Goal: Information Seeking & Learning: Learn about a topic

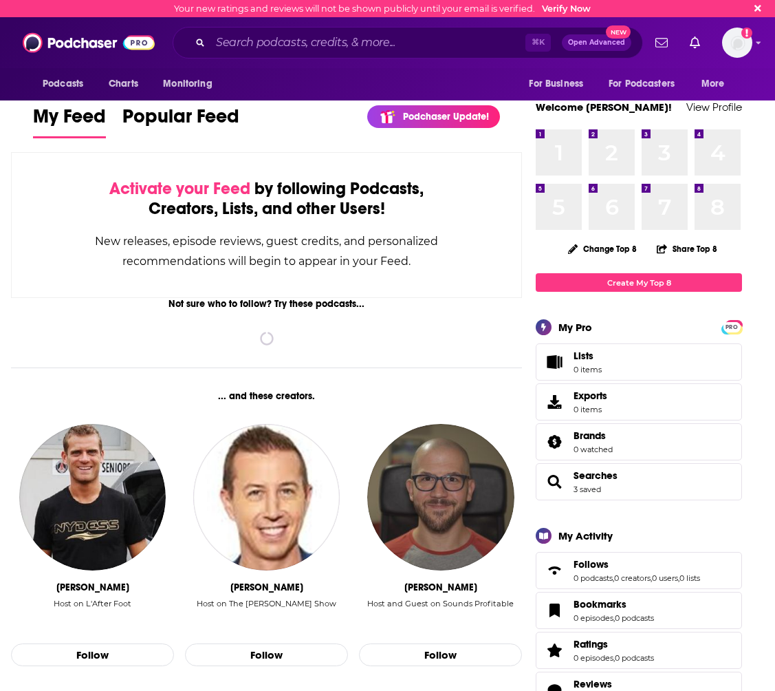
click at [292, 56] on div "⌘ K Open Advanced New" at bounding box center [408, 43] width 470 height 32
click at [288, 43] on input "Search podcasts, credits, & more..." at bounding box center [367, 43] width 315 height 22
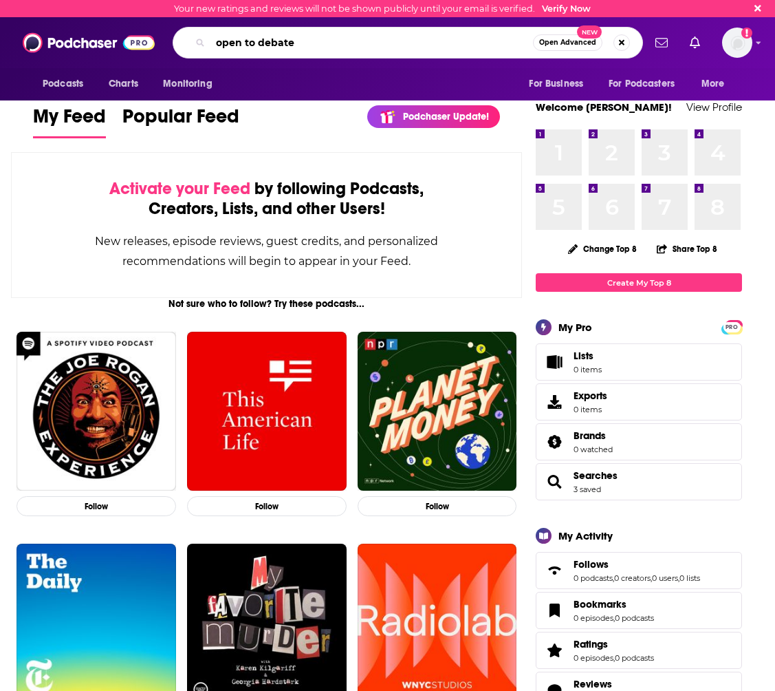
type input "open to debate"
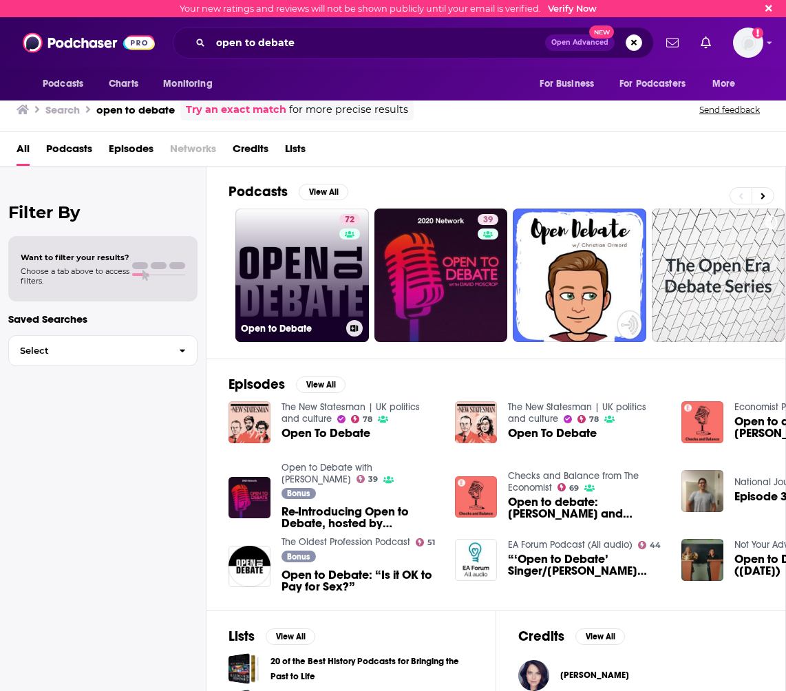
click at [305, 286] on link "72 Open to Debate" at bounding box center [301, 274] width 133 height 133
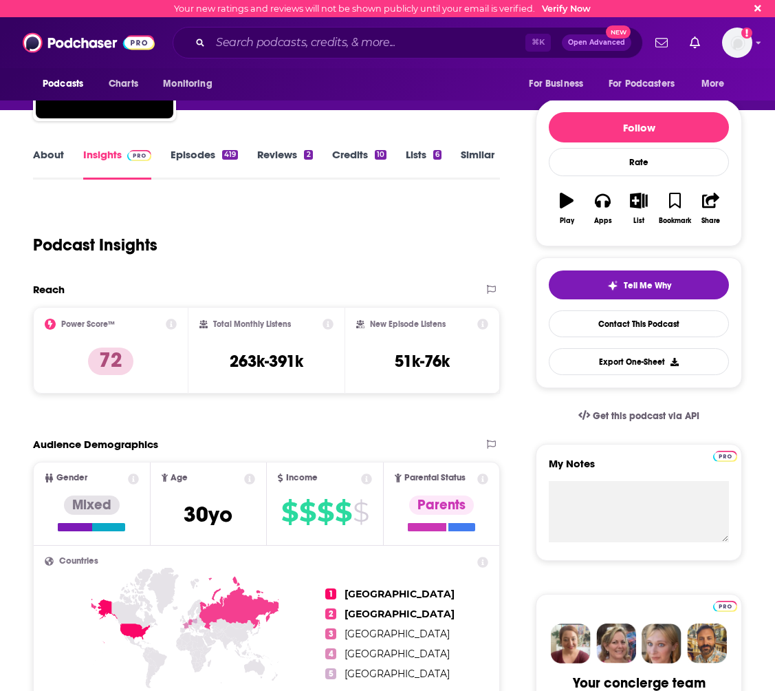
scroll to position [116, 0]
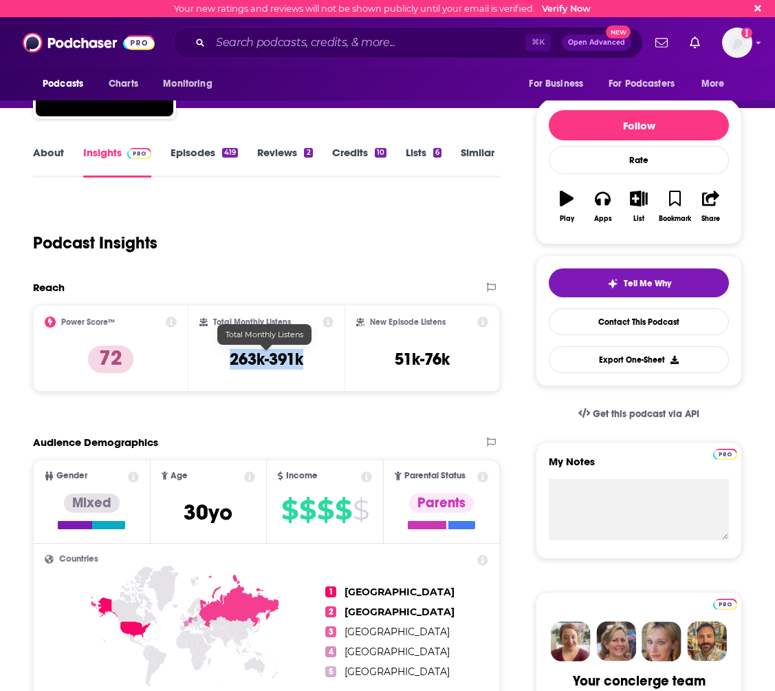
drag, startPoint x: 321, startPoint y: 362, endPoint x: 232, endPoint y: 360, distance: 88.8
click at [232, 360] on div "Total Monthly Listens 263k-391k" at bounding box center [265, 347] width 133 height 63
copy h3 "263k-391k"
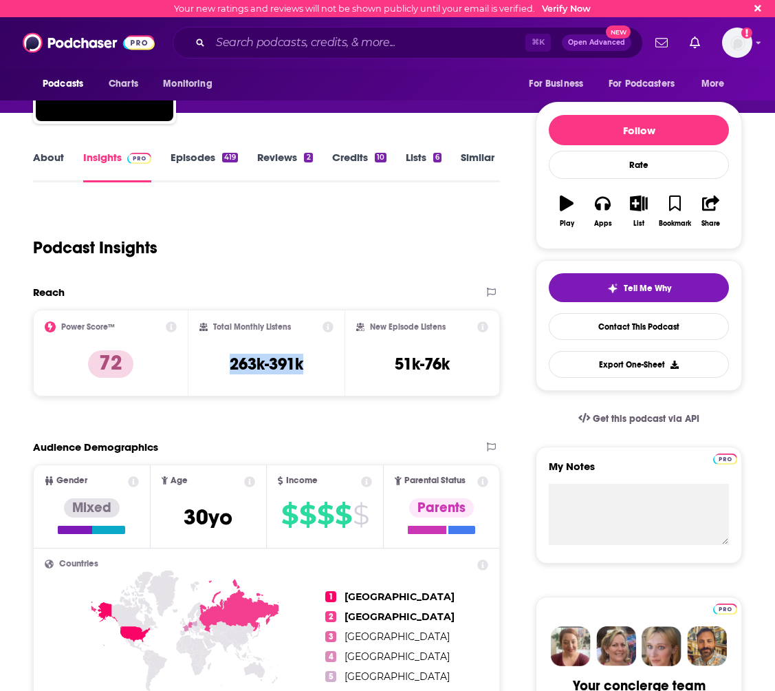
scroll to position [112, 0]
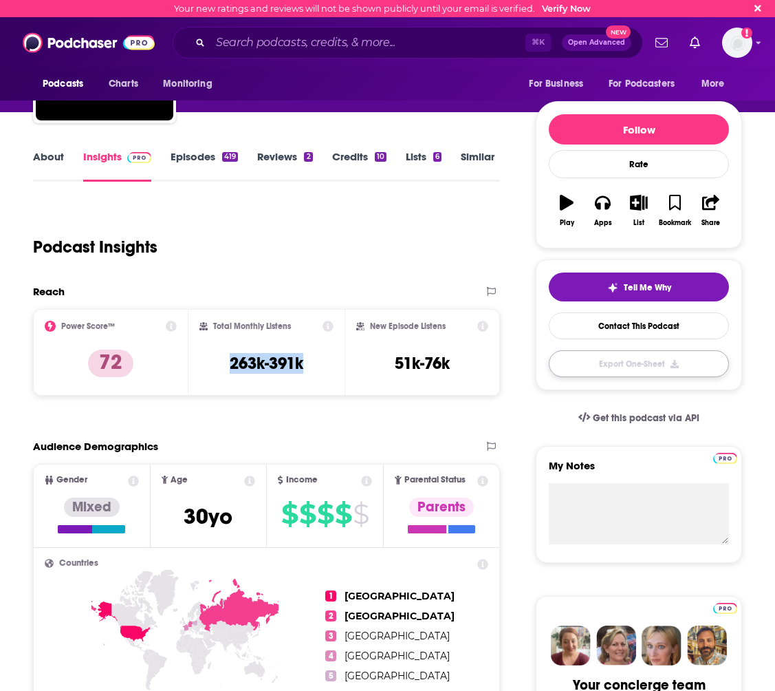
click at [609, 369] on button "Export One-Sheet" at bounding box center [639, 363] width 180 height 27
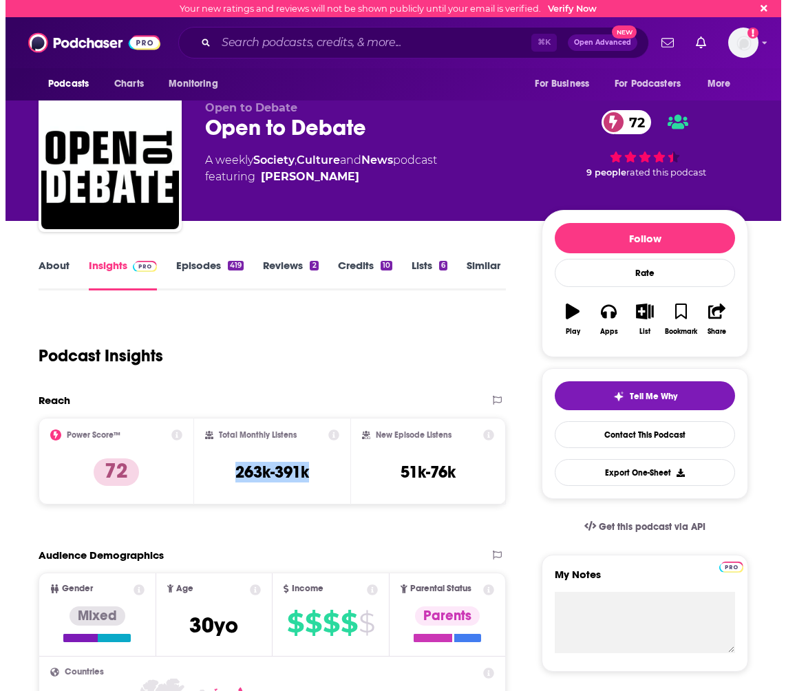
scroll to position [0, 0]
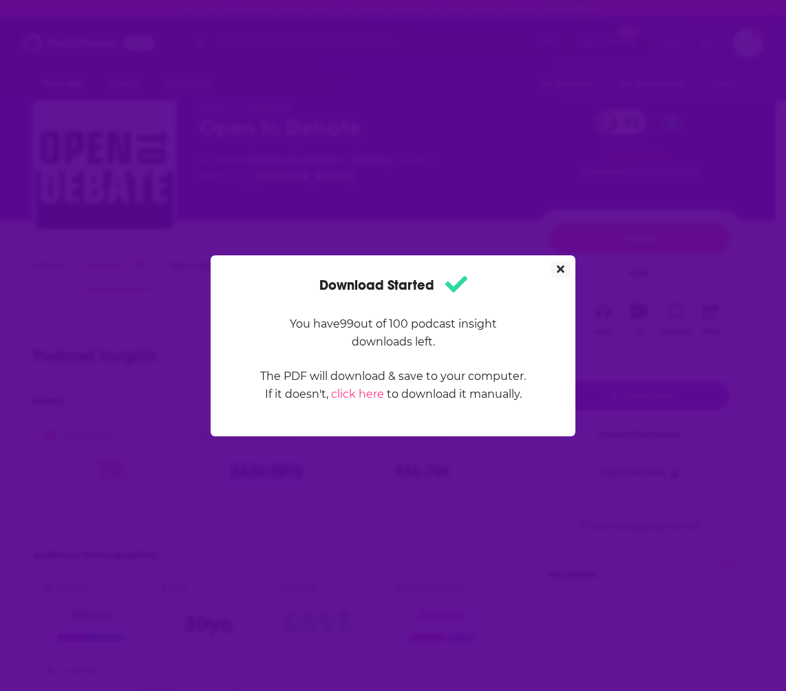
click at [559, 268] on icon "Close" at bounding box center [560, 269] width 8 height 8
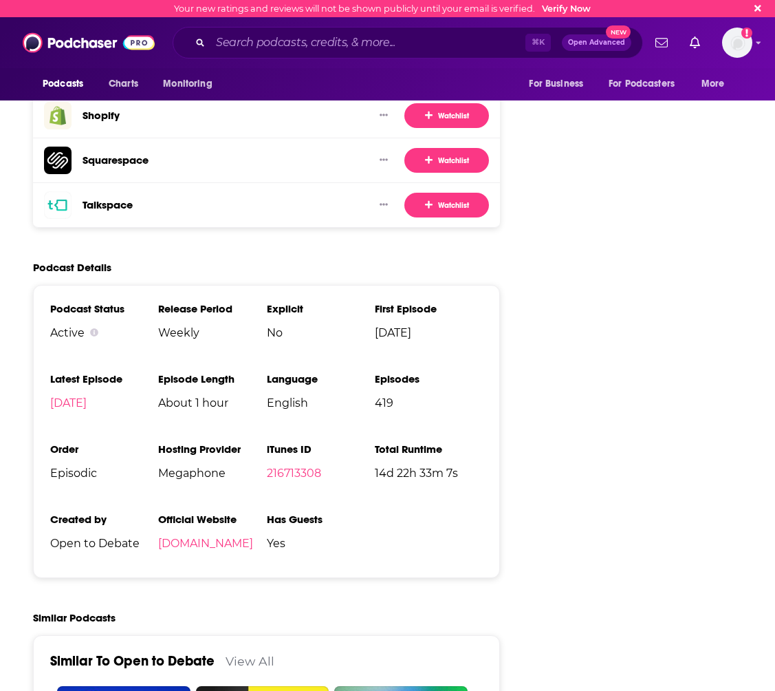
scroll to position [2831, 0]
